Goal: Navigation & Orientation: Find specific page/section

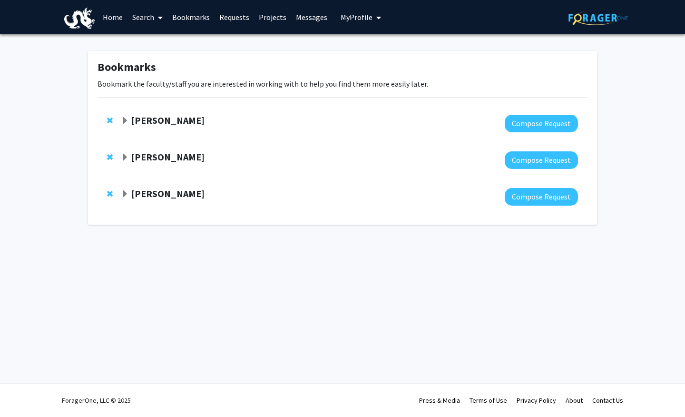
click at [275, 20] on link "Projects" at bounding box center [272, 16] width 37 height 33
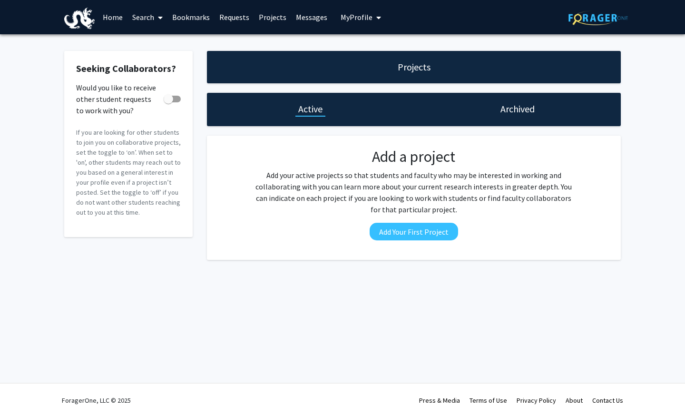
click at [243, 21] on link "Requests" at bounding box center [235, 16] width 40 height 33
